Goal: Task Accomplishment & Management: Manage account settings

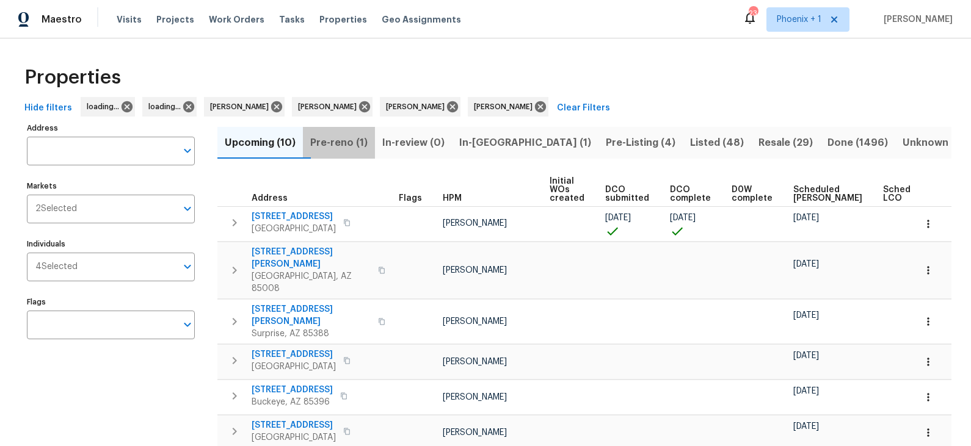
click at [352, 141] on span "Pre-reno (1)" at bounding box center [338, 142] width 57 height 17
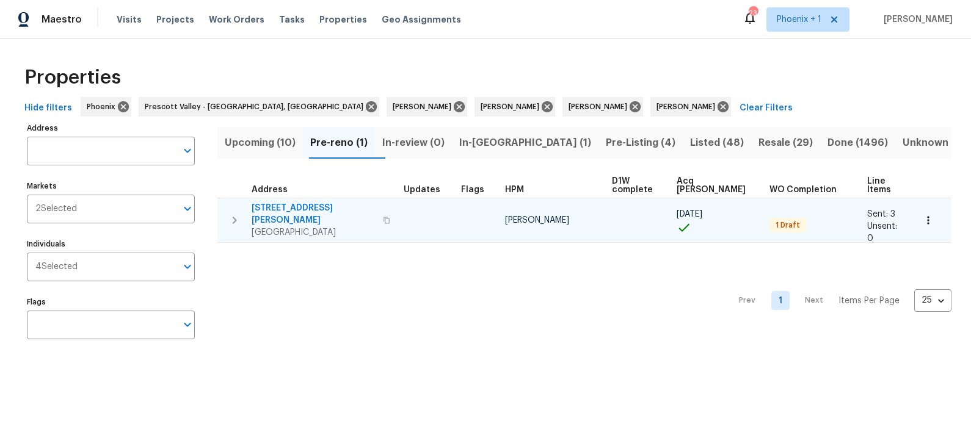
click at [383, 217] on icon "button" at bounding box center [386, 220] width 7 height 7
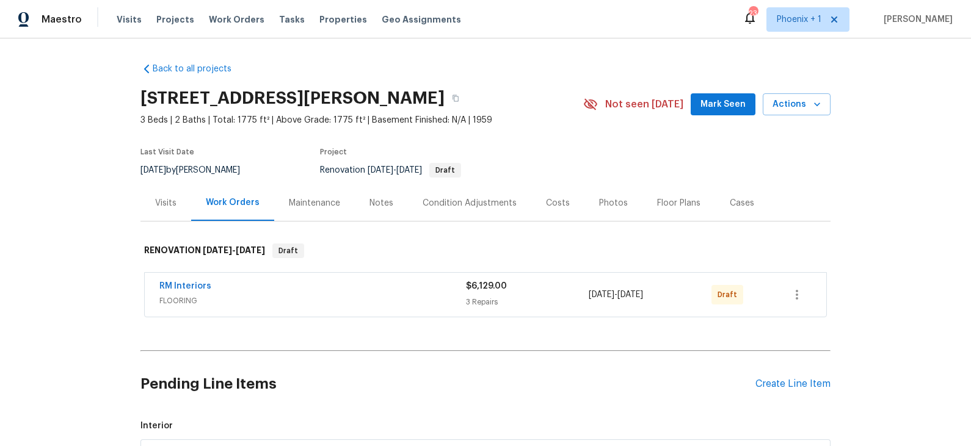
click at [686, 203] on div "Floor Plans" at bounding box center [678, 203] width 43 height 12
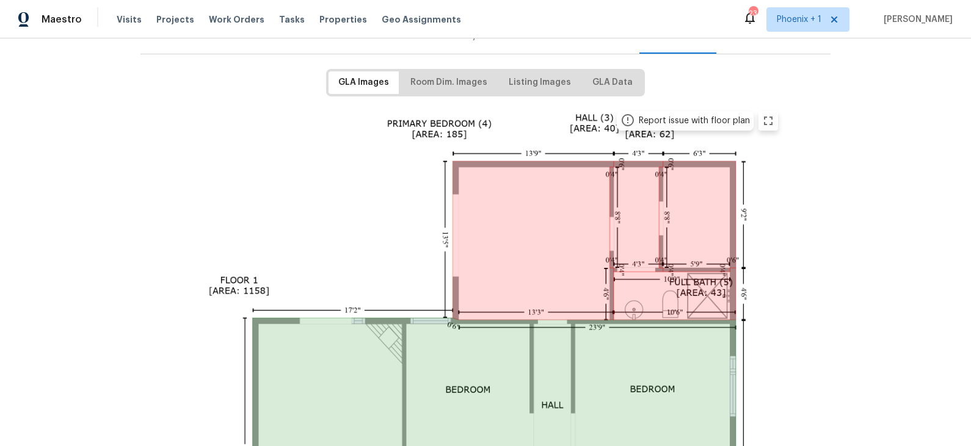
scroll to position [98, 0]
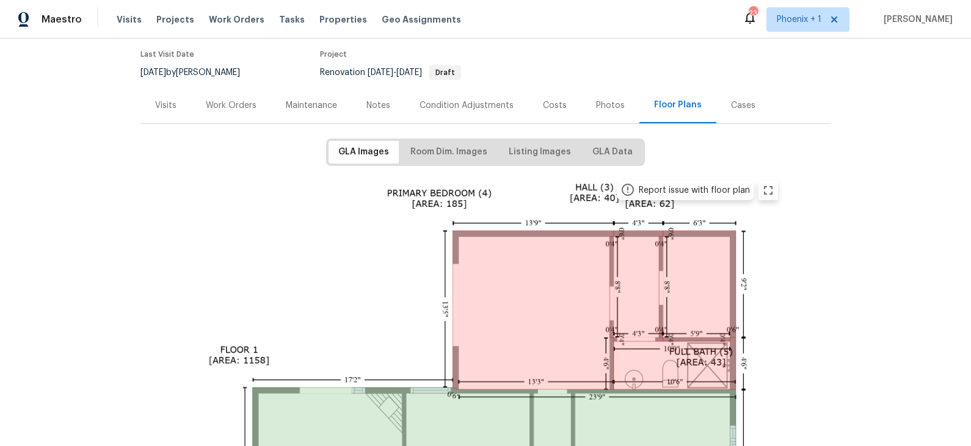
click at [231, 105] on div "Work Orders" at bounding box center [231, 106] width 51 height 12
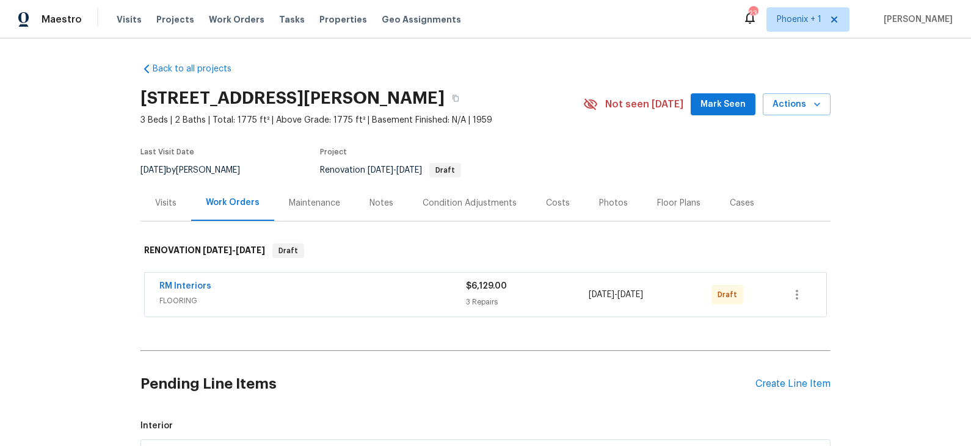
click at [606, 204] on div "Photos" at bounding box center [613, 203] width 29 height 12
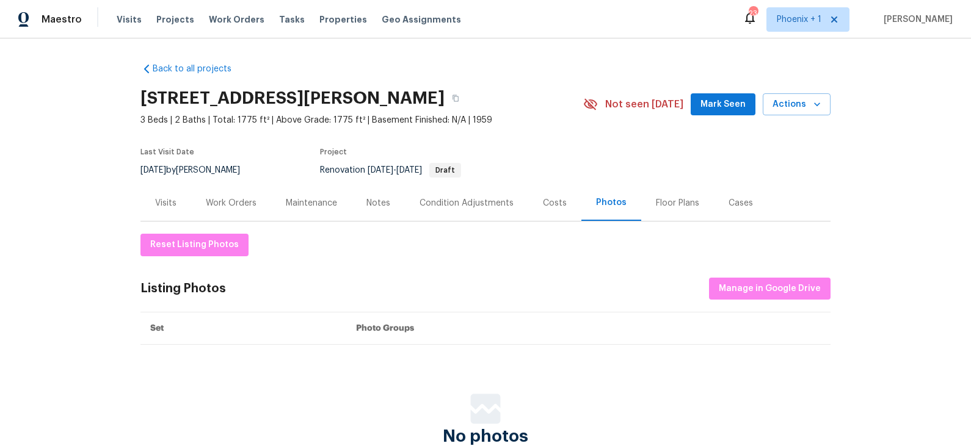
click at [543, 200] on div "Costs" at bounding box center [555, 203] width 24 height 12
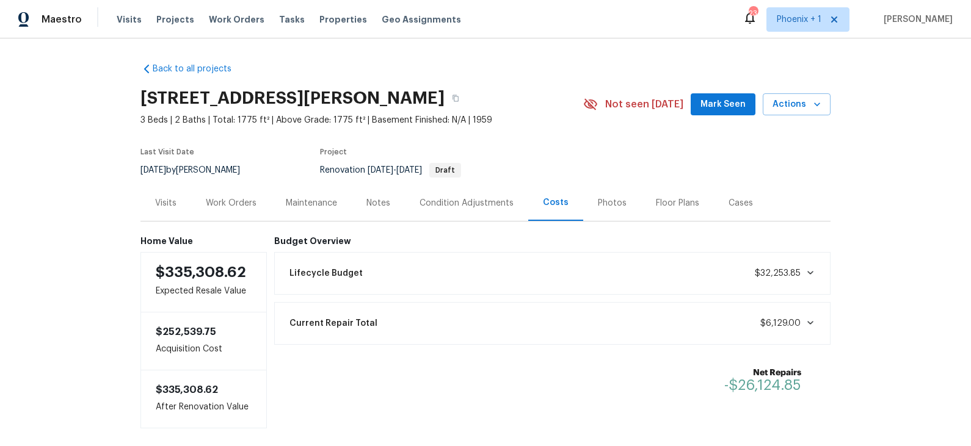
click at [377, 202] on div "Notes" at bounding box center [378, 203] width 24 height 12
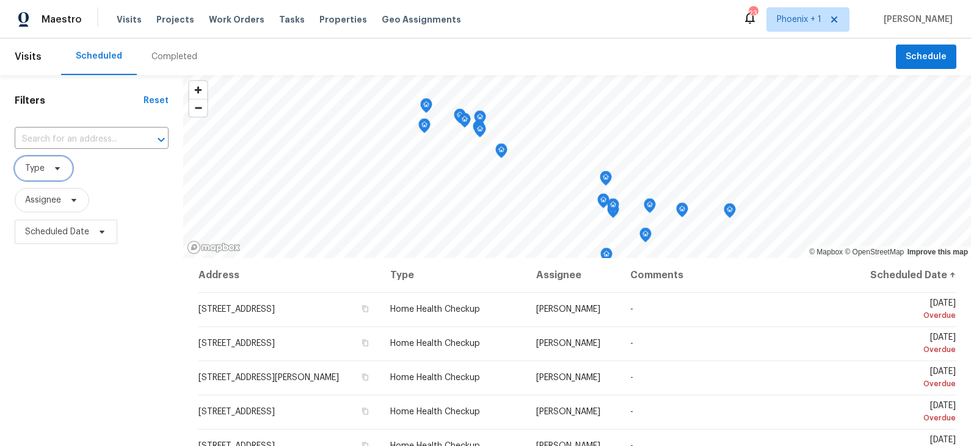
click at [55, 168] on icon at bounding box center [57, 168] width 5 height 3
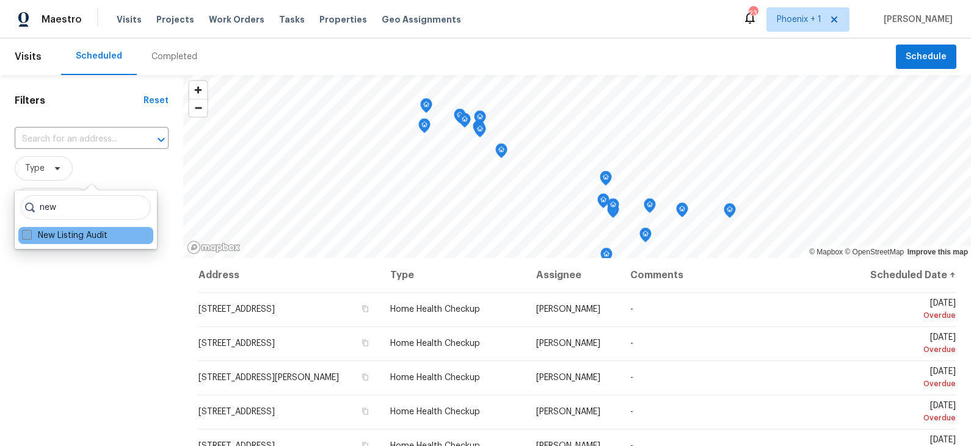
type input "new"
click at [58, 233] on label "New Listing Audit" at bounding box center [64, 236] width 85 height 12
click at [30, 233] on input "New Listing Audit" at bounding box center [26, 234] width 8 height 8
checkbox input "true"
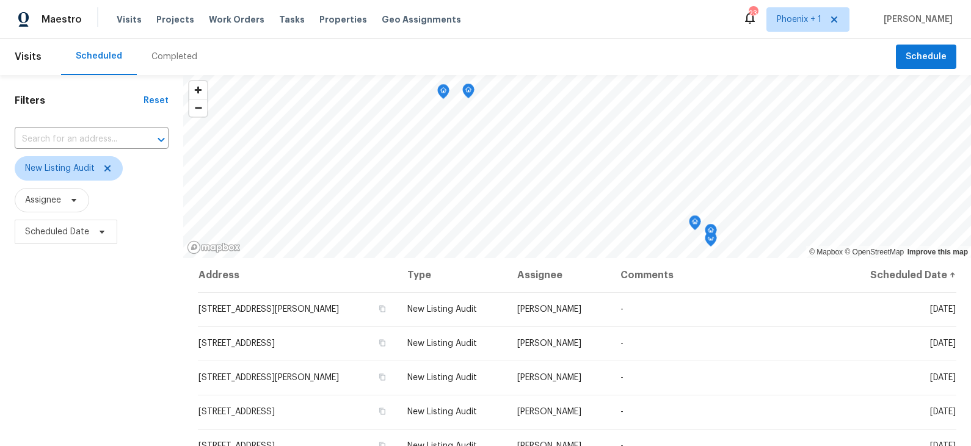
click at [81, 314] on div "Filters Reset ​ New Listing Audit Assignee Scheduled Date" at bounding box center [91, 345] width 183 height 540
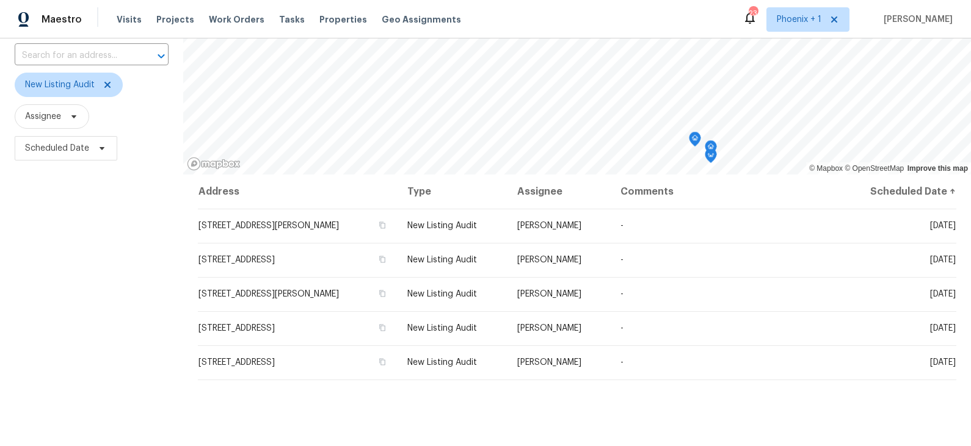
scroll to position [89, 0]
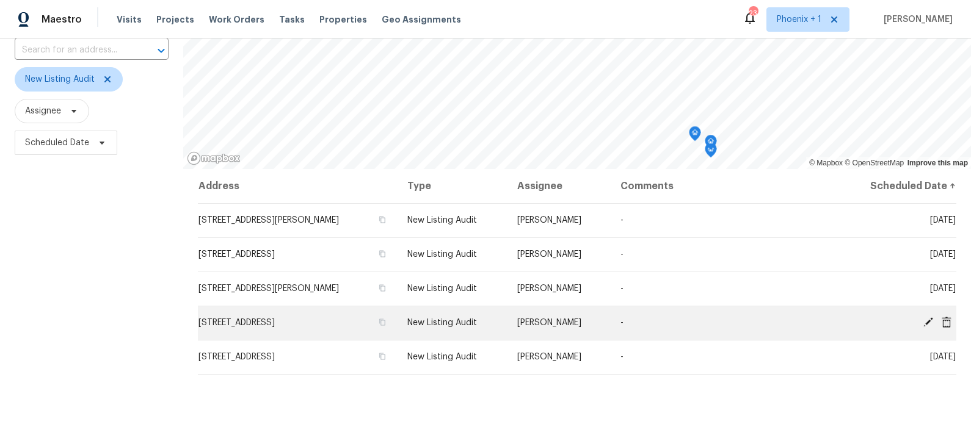
click at [946, 323] on icon at bounding box center [946, 321] width 10 height 11
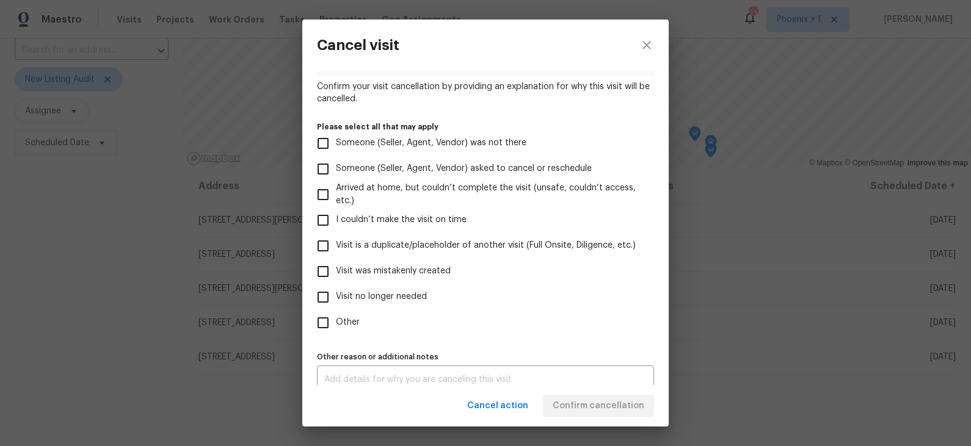
scroll to position [99, 0]
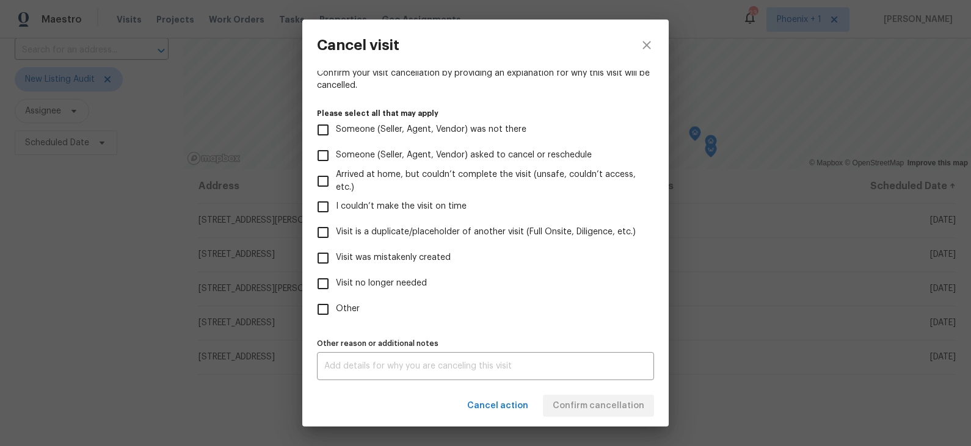
click at [393, 283] on span "Visit no longer needed" at bounding box center [381, 283] width 91 height 13
click at [336, 283] on input "Visit no longer needed" at bounding box center [323, 284] width 26 height 26
checkbox input "true"
click at [502, 372] on div "x Other reason or additional notes" at bounding box center [485, 366] width 337 height 28
click at [529, 328] on div "Visit type New Listing Audit Scheduled date 9/23/2025 Linked issues(s) No ticke…" at bounding box center [485, 179] width 337 height 404
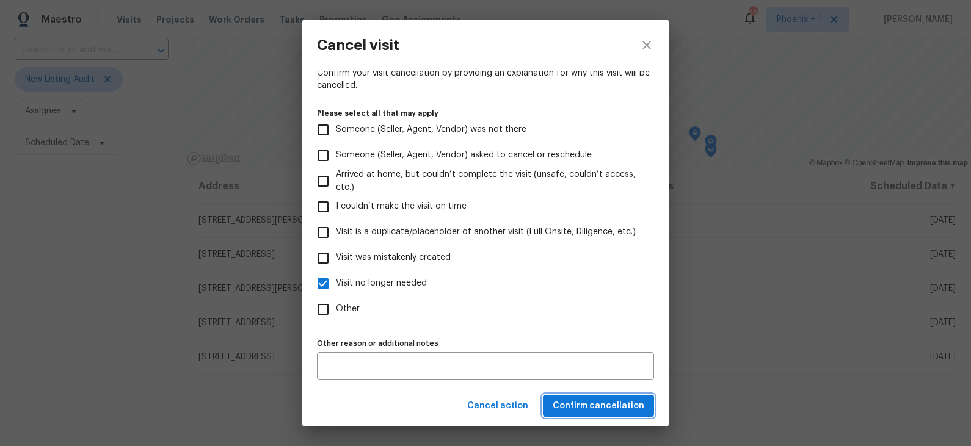
click at [594, 403] on span "Confirm cancellation" at bounding box center [598, 406] width 92 height 15
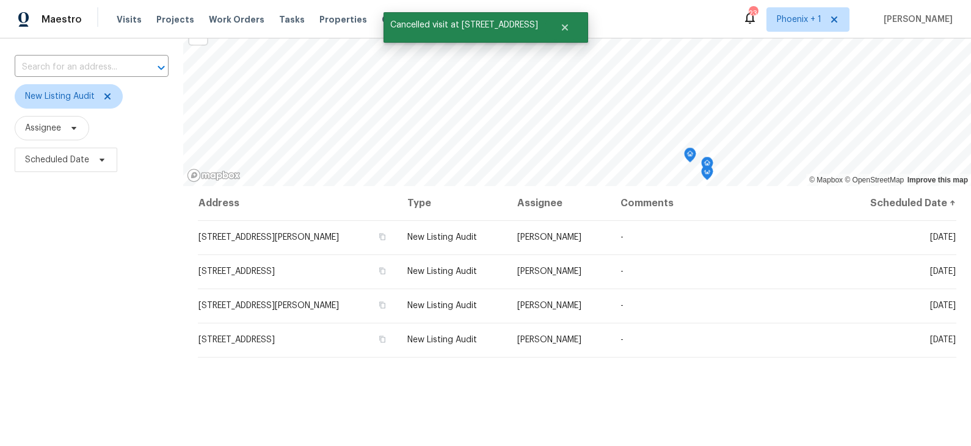
scroll to position [104, 0]
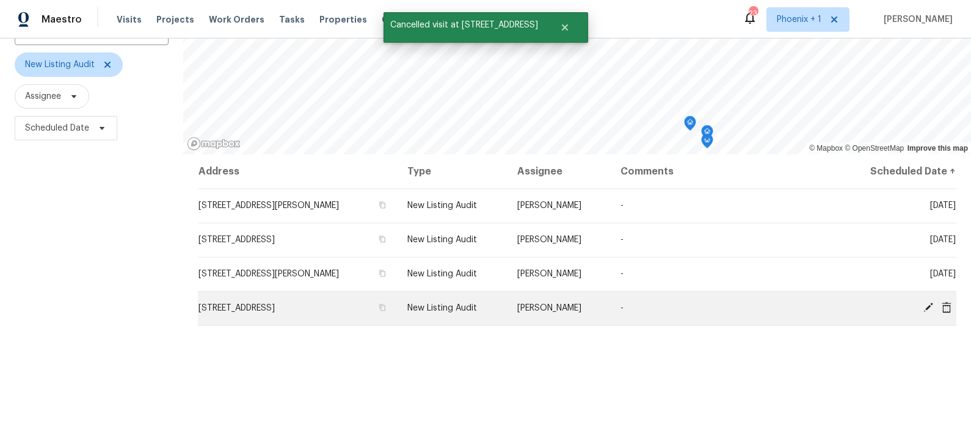
click at [947, 306] on icon at bounding box center [946, 307] width 10 height 11
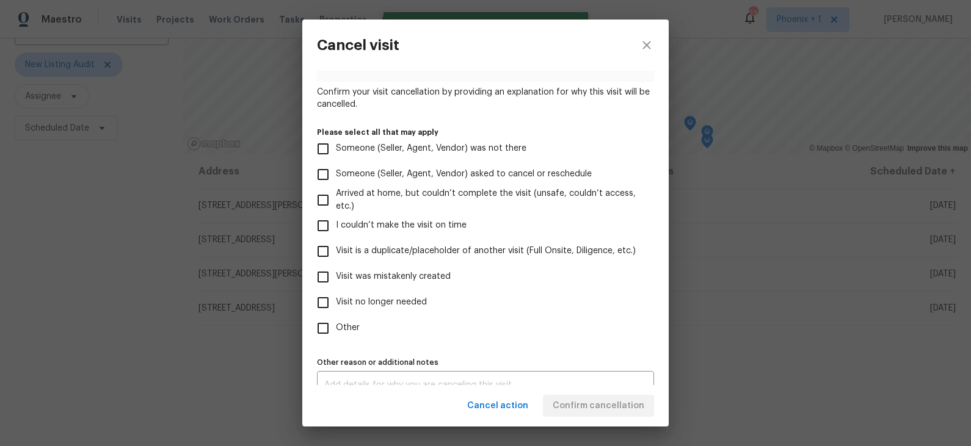
scroll to position [99, 0]
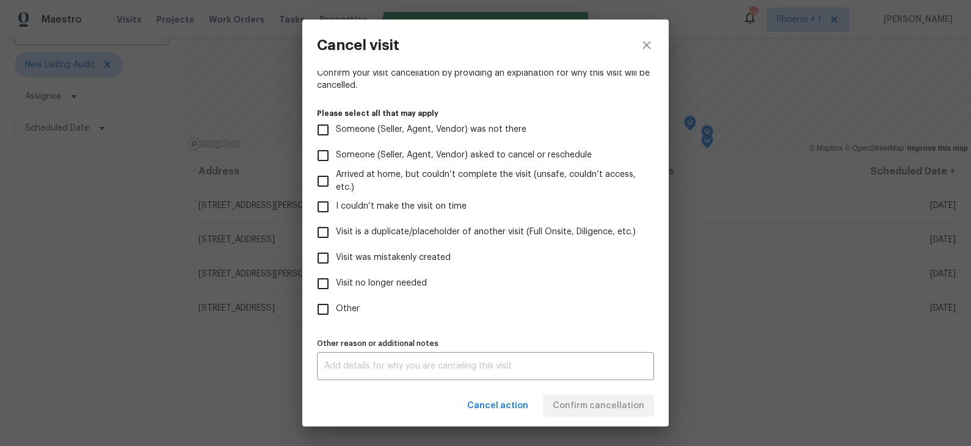
click at [384, 280] on span "Visit no longer needed" at bounding box center [381, 283] width 91 height 13
click at [336, 280] on input "Visit no longer needed" at bounding box center [323, 284] width 26 height 26
checkbox input "true"
click at [370, 360] on div "x Other reason or additional notes" at bounding box center [485, 366] width 337 height 28
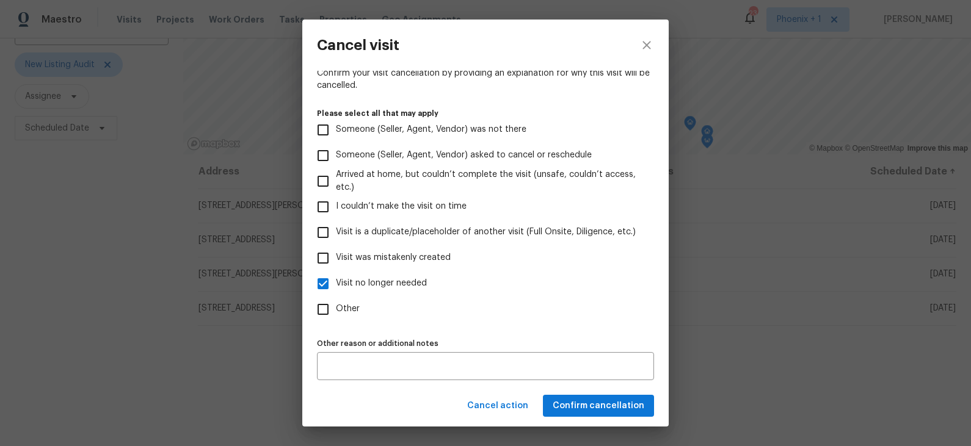
click at [405, 330] on div "Visit type New Listing Audit Scheduled date 9/23/2025 Linked issues(s) No ticke…" at bounding box center [485, 179] width 337 height 404
click at [615, 405] on span "Confirm cancellation" at bounding box center [598, 406] width 92 height 15
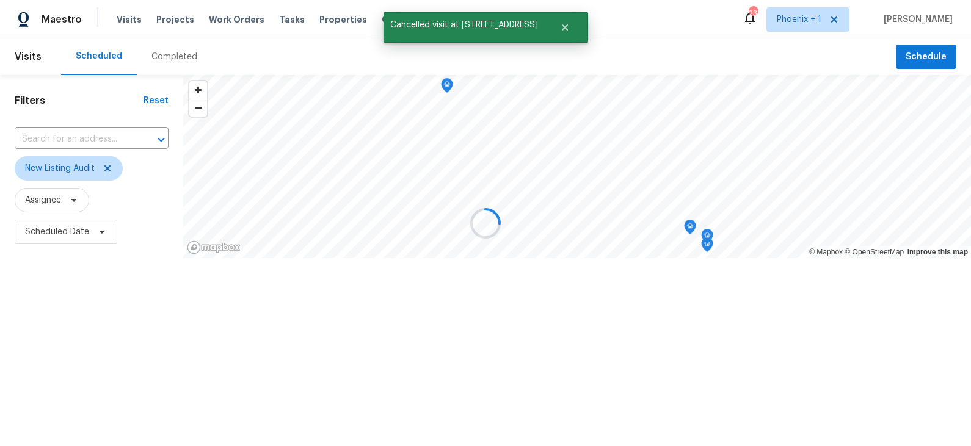
scroll to position [0, 0]
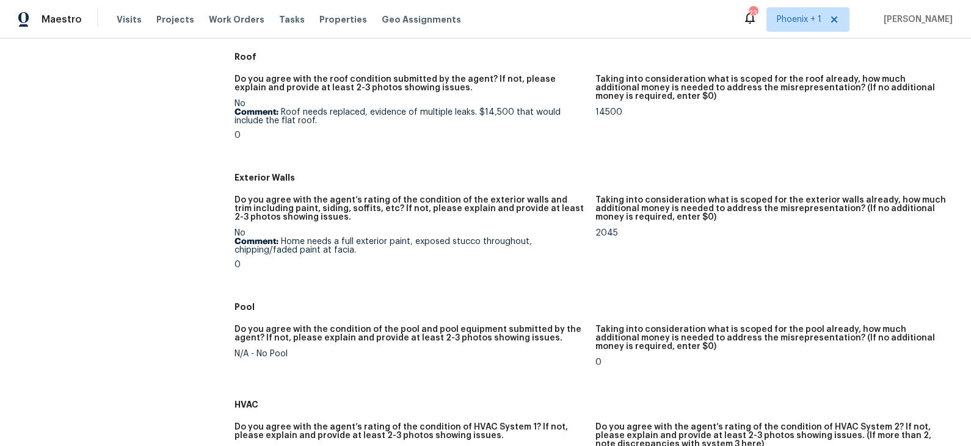
scroll to position [431, 0]
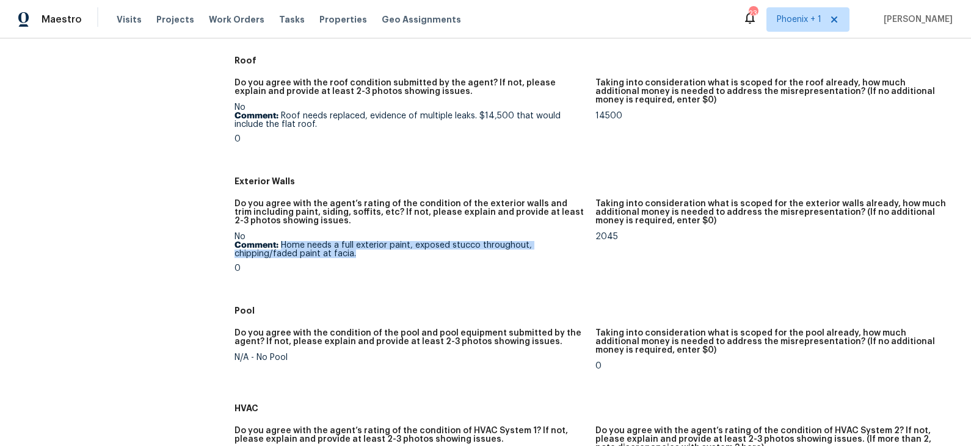
drag, startPoint x: 281, startPoint y: 237, endPoint x: 355, endPoint y: 248, distance: 74.8
click at [355, 248] on p "Comment: Home needs a full exterior paint, exposed stucco throughout, chipping/…" at bounding box center [409, 249] width 351 height 17
copy p "Home needs a full exterior paint, exposed stucco throughout, chipping/faded pai…"
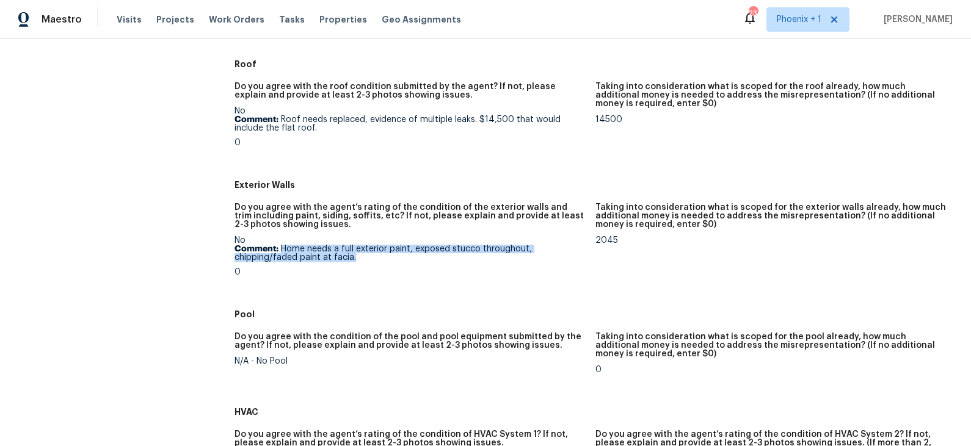
scroll to position [426, 0]
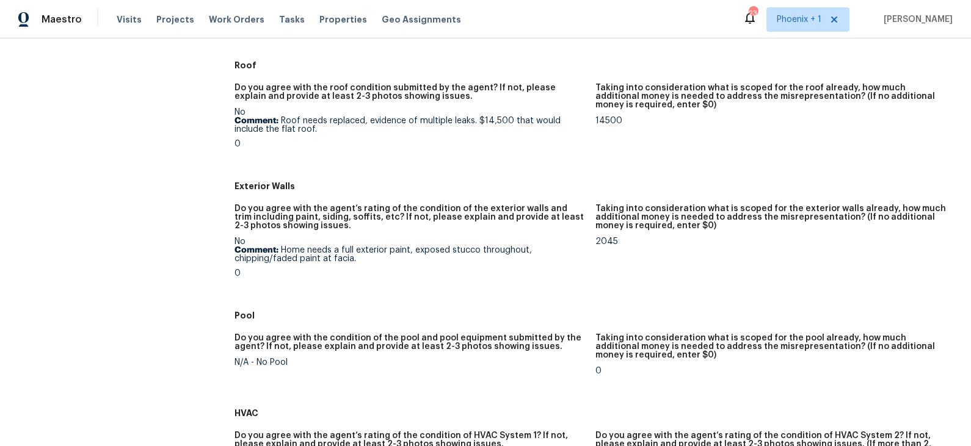
click at [375, 256] on div "No Comment: Home needs a full exterior paint, exposed stucco throughout, chippi…" at bounding box center [409, 257] width 351 height 40
drag, startPoint x: 352, startPoint y: 252, endPoint x: 283, endPoint y: 244, distance: 70.1
click at [283, 246] on p "Comment: Home needs a full exterior paint, exposed stucco throughout, chipping/…" at bounding box center [409, 254] width 351 height 17
copy p "Home needs a full exterior paint, exposed stucco throughout, chipping/faded pai…"
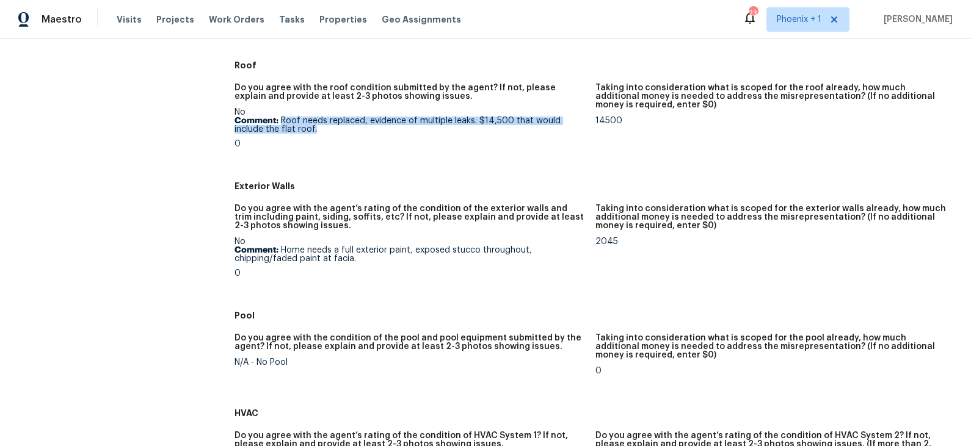
drag, startPoint x: 317, startPoint y: 121, endPoint x: 283, endPoint y: 114, distance: 35.4
click at [283, 117] on p "Comment: Roof needs replaced, evidence of multiple leaks. $14,500 that would in…" at bounding box center [409, 125] width 351 height 17
copy p "Roof needs replaced, evidence of multiple leaks. $14,500 that would include the…"
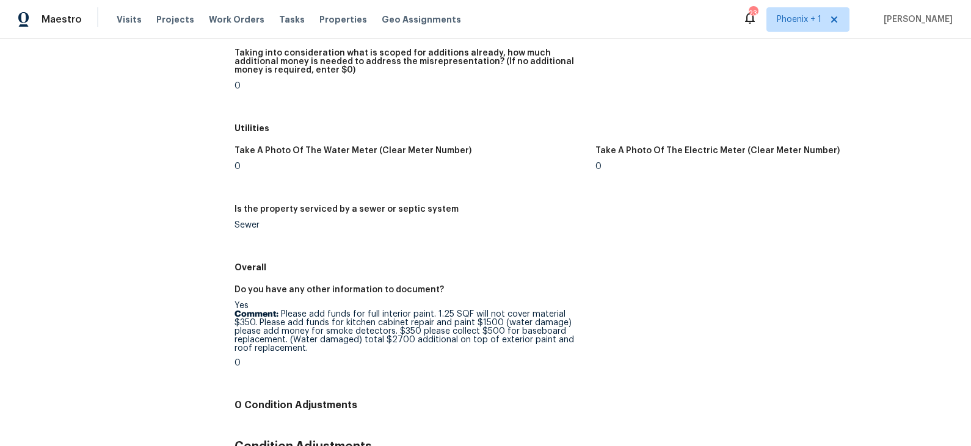
scroll to position [1651, 0]
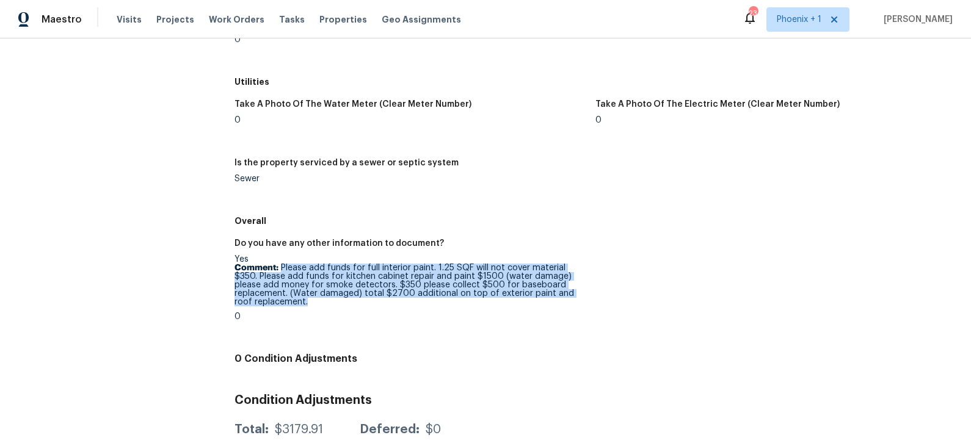
drag, startPoint x: 280, startPoint y: 258, endPoint x: 317, endPoint y: 291, distance: 49.7
click at [317, 291] on p "Comment: Please add funds for full interior paint. 1.25 SQF will not cover mate…" at bounding box center [409, 285] width 351 height 43
copy p "Please add funds for full interior paint. 1.25 SQF will not cover material $350…"
